Goal: Information Seeking & Learning: Learn about a topic

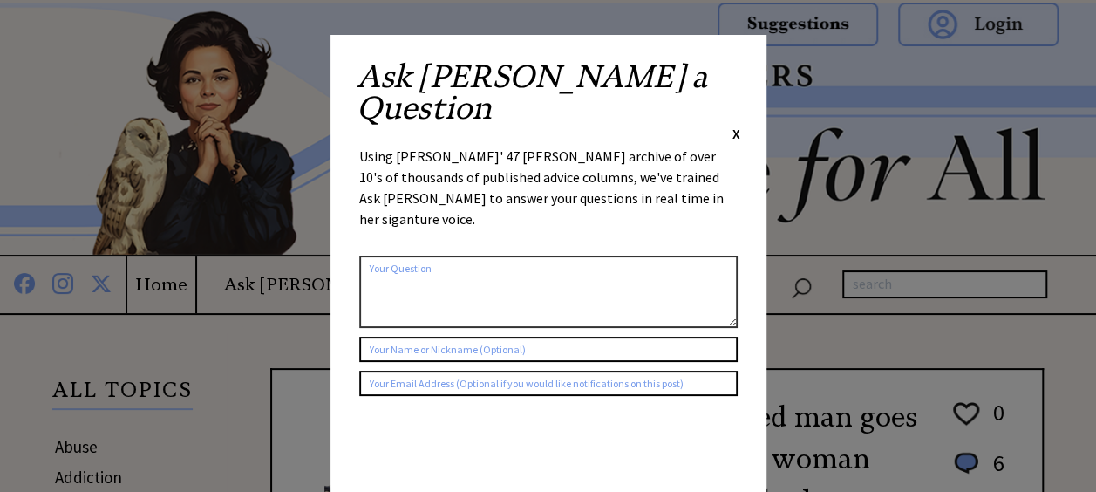
click at [738, 125] on span "X" at bounding box center [737, 133] width 8 height 17
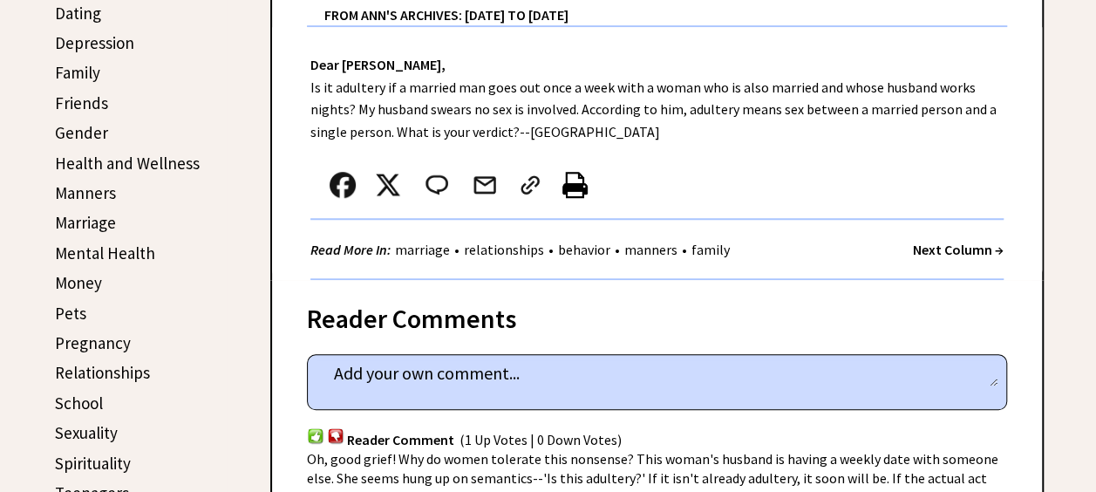
scroll to position [611, 0]
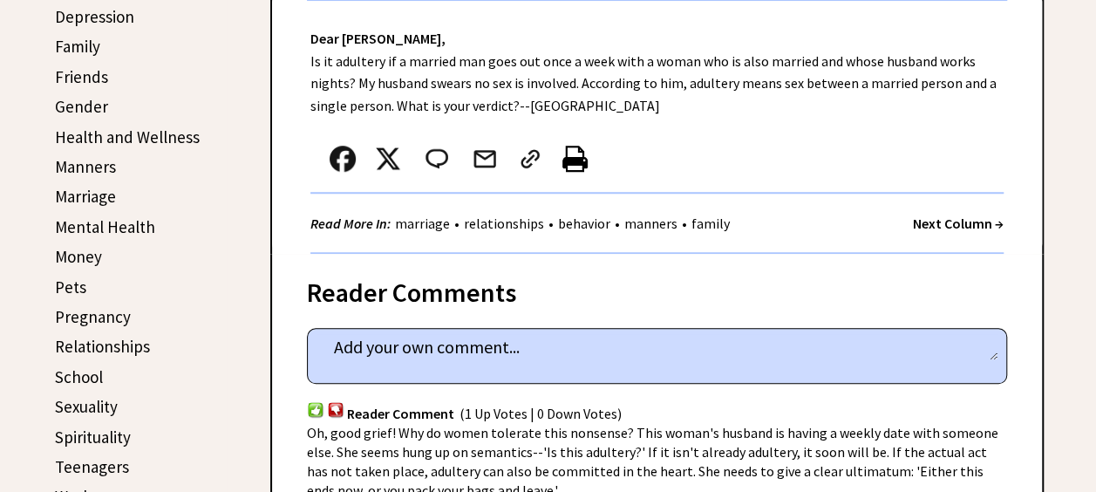
click at [84, 196] on link "Marriage" at bounding box center [85, 196] width 61 height 21
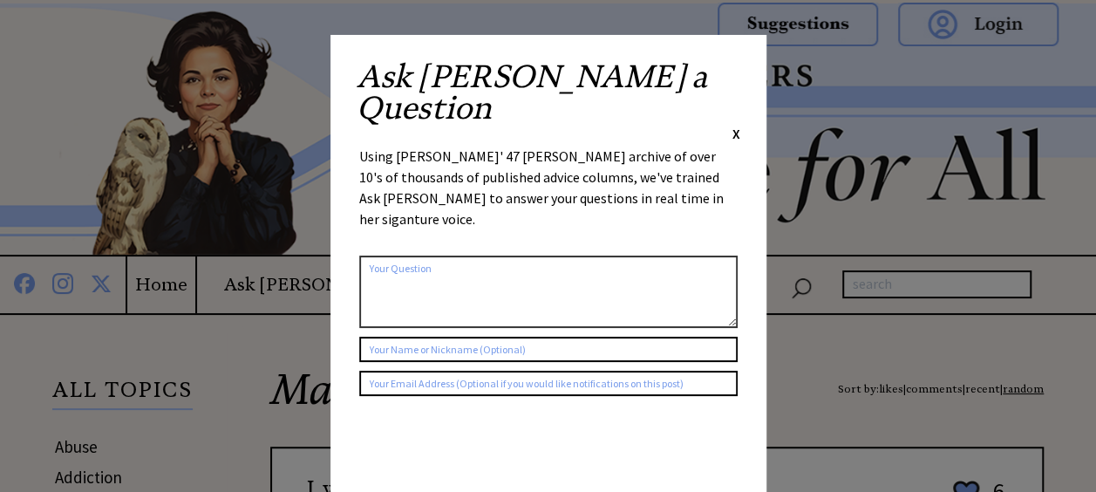
click at [736, 125] on span "X" at bounding box center [737, 133] width 8 height 17
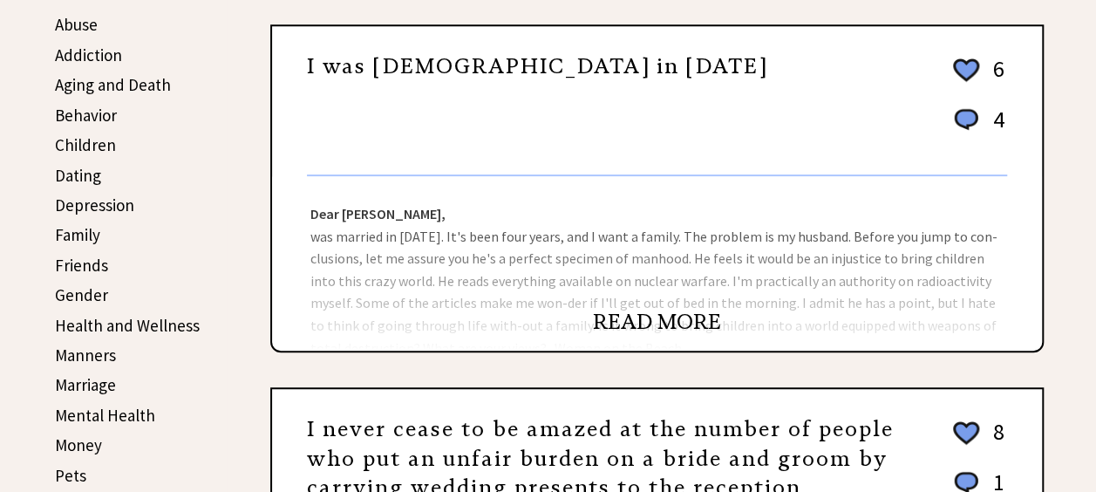
scroll to position [436, 0]
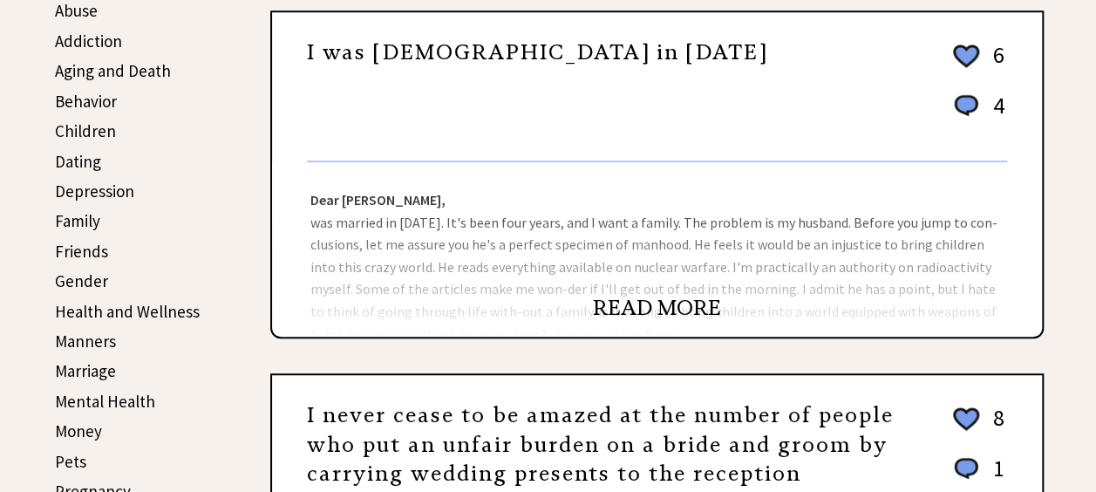
click at [667, 311] on link "READ MORE" at bounding box center [657, 308] width 128 height 26
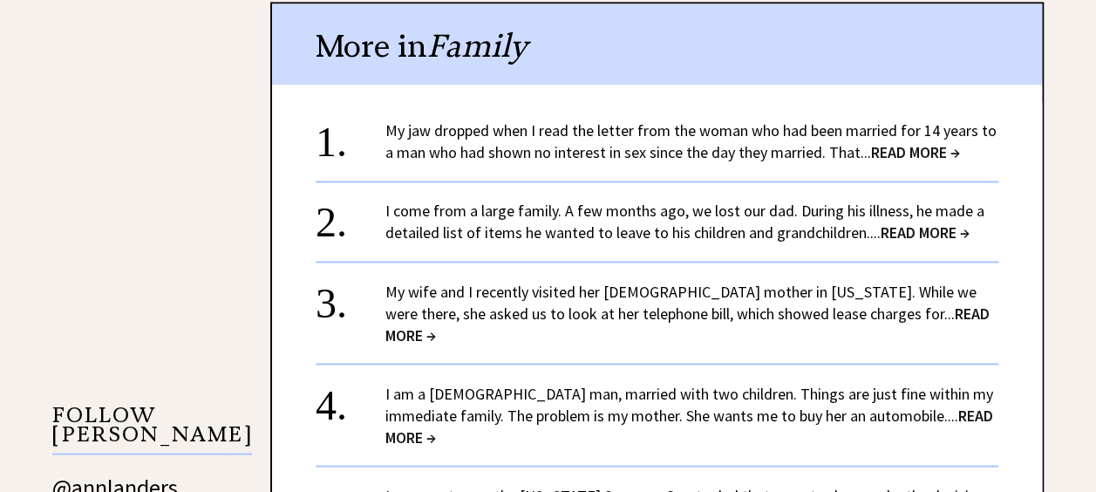
scroll to position [1395, 0]
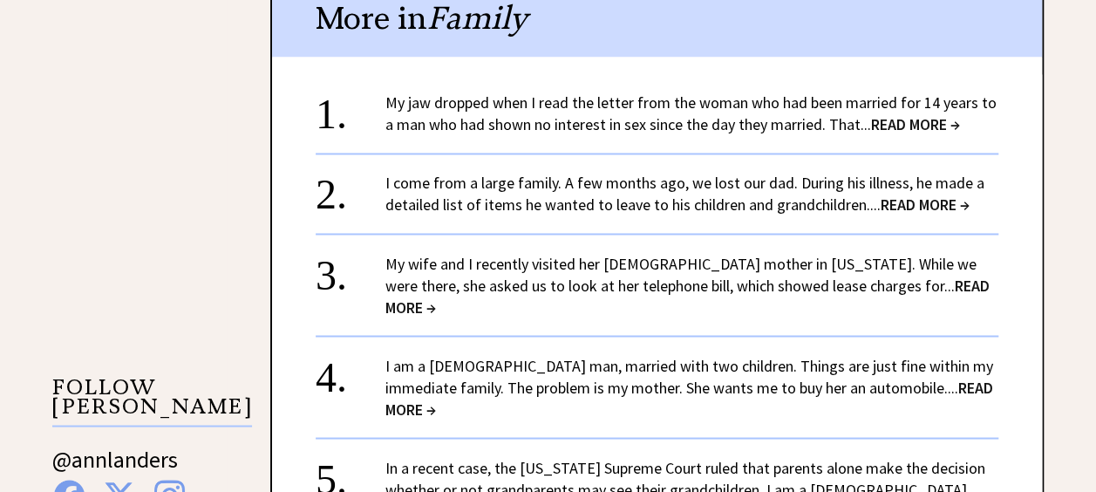
click at [911, 125] on span "READ MORE →" at bounding box center [915, 124] width 89 height 20
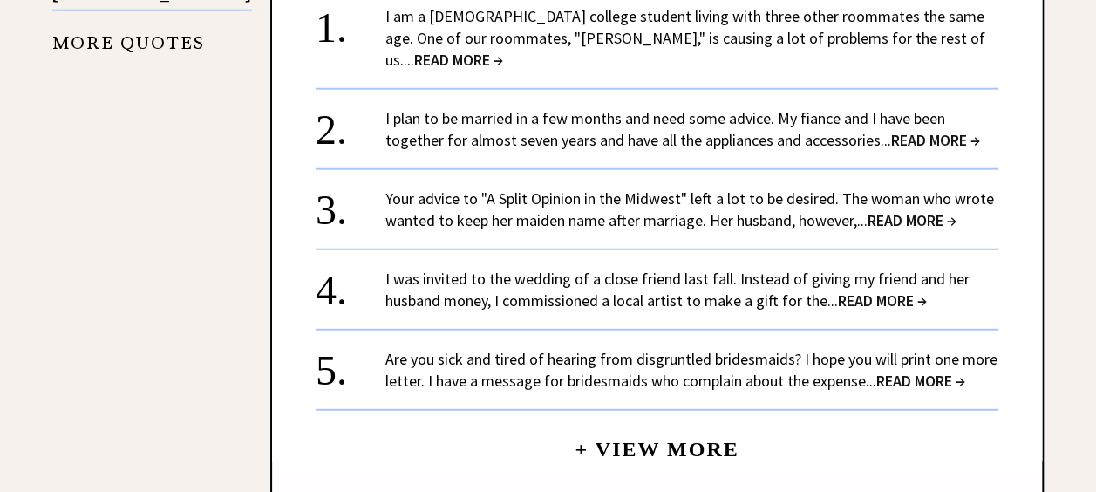
scroll to position [2180, 0]
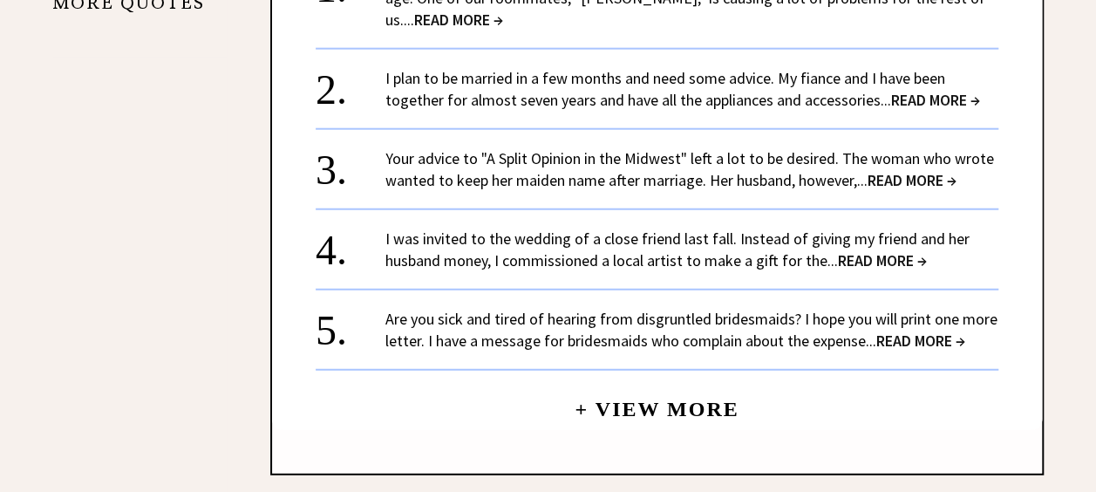
click at [629, 383] on link "+ View More" at bounding box center [657, 402] width 164 height 38
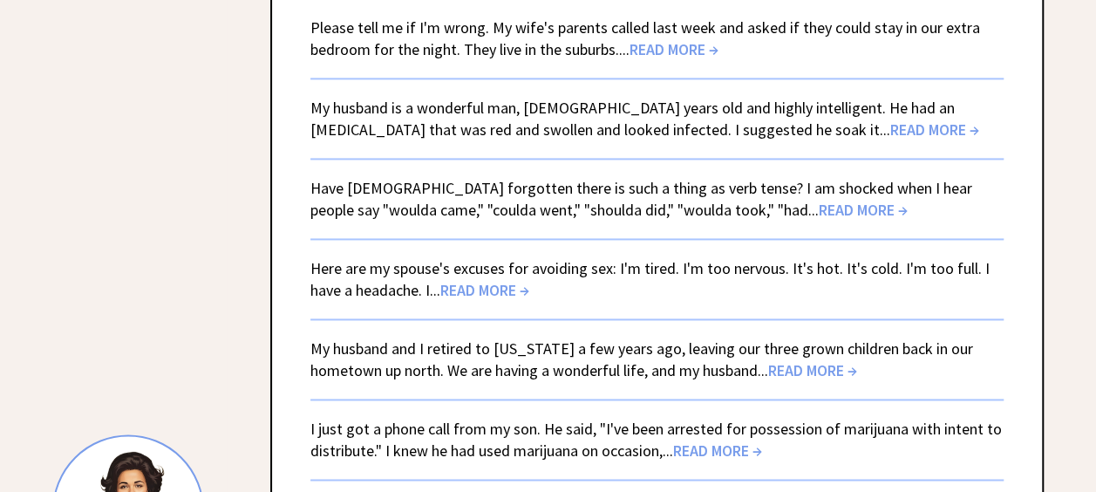
scroll to position [1221, 0]
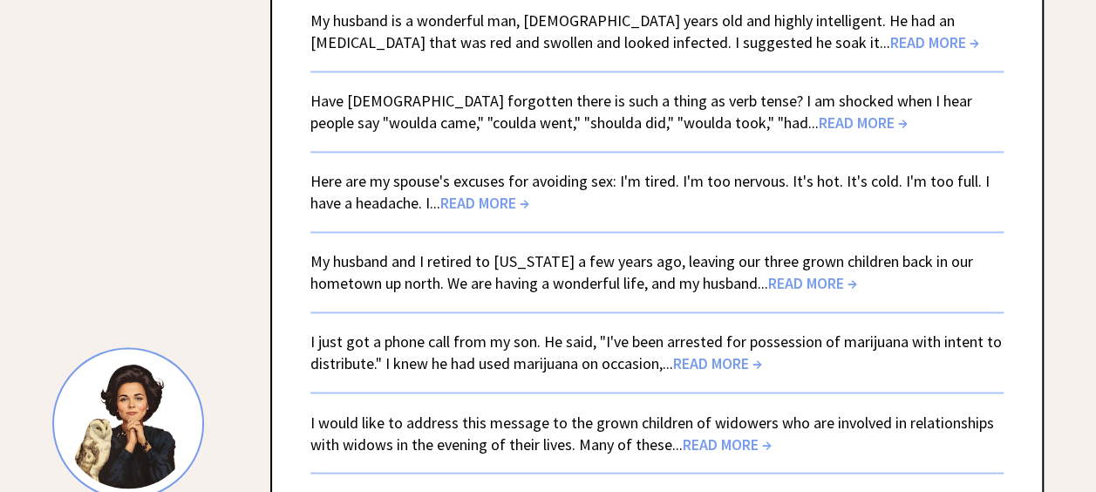
click at [502, 193] on span "READ MORE →" at bounding box center [484, 203] width 89 height 20
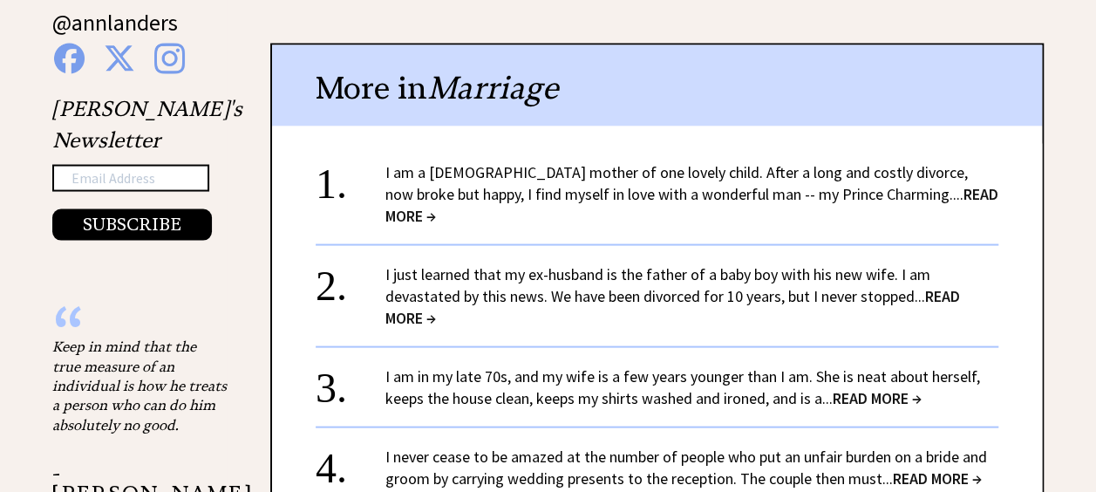
scroll to position [1744, 0]
